Goal: Find specific page/section: Find specific page/section

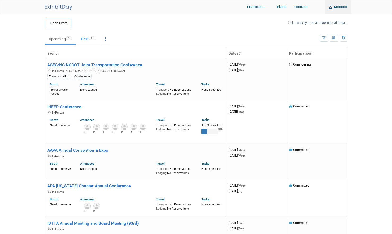
type input "brandi.allegood@rsandh.com"
click at [63, 5] on img at bounding box center [58, 8] width 27 height 6
click at [46, 5] on img at bounding box center [58, 8] width 27 height 6
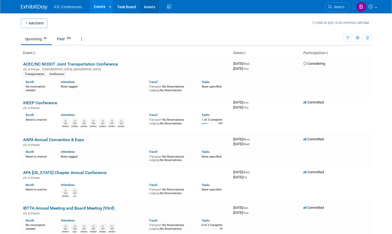
click at [147, 7] on link "Assets" at bounding box center [149, 6] width 19 height 13
